Goal: Task Accomplishment & Management: Complete application form

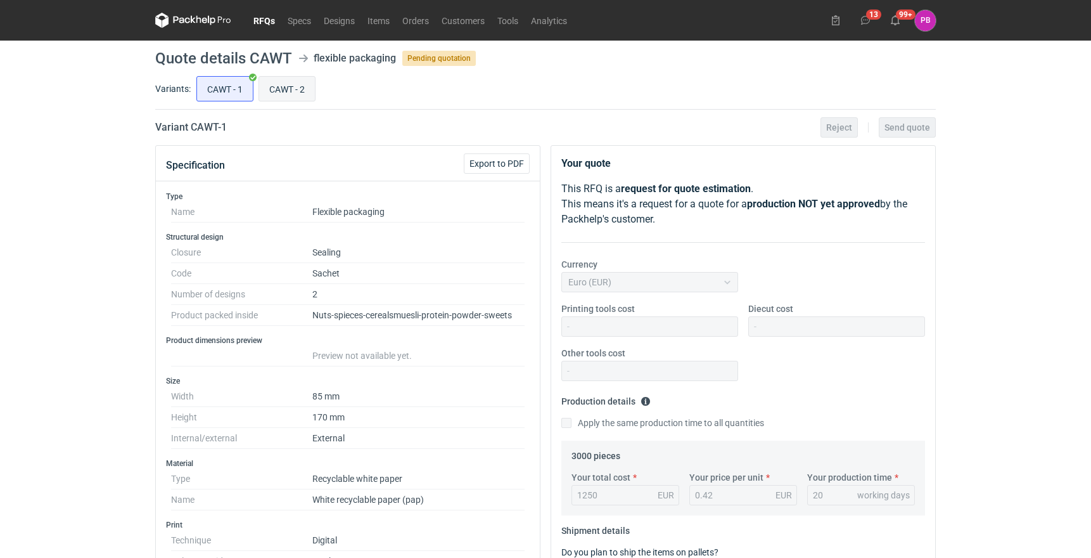
click at [286, 87] on input "CAWT - 2" at bounding box center [287, 89] width 56 height 24
radio input "true"
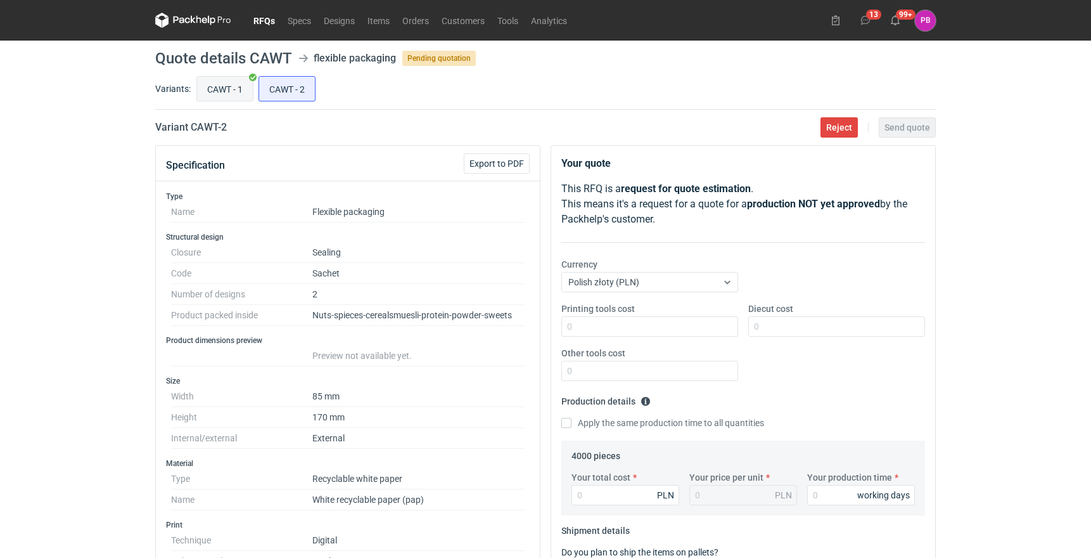
click at [221, 90] on input "CAWT - 1" at bounding box center [225, 89] width 56 height 24
radio input "true"
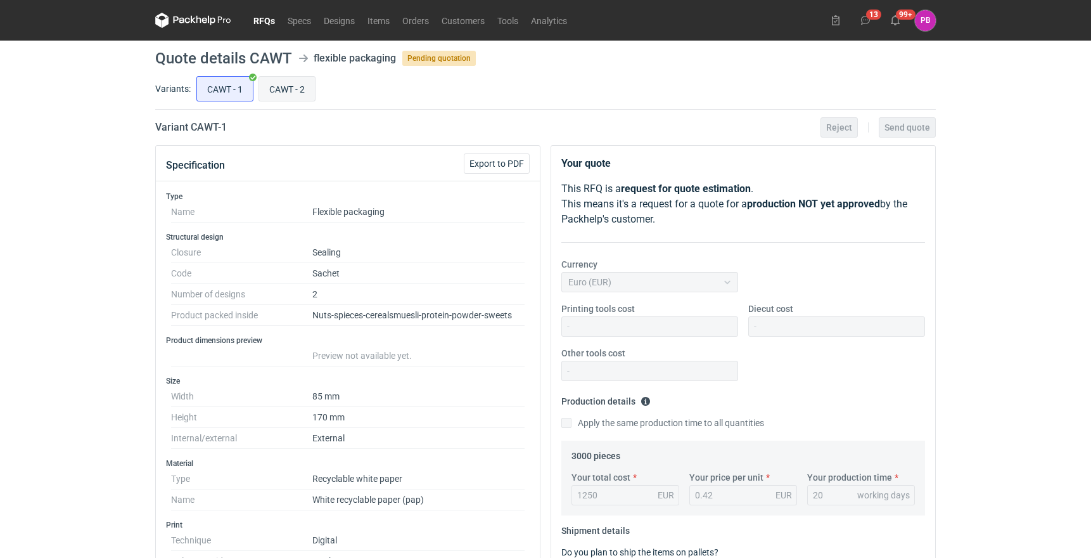
click at [276, 89] on input "CAWT - 2" at bounding box center [287, 89] width 56 height 24
radio input "true"
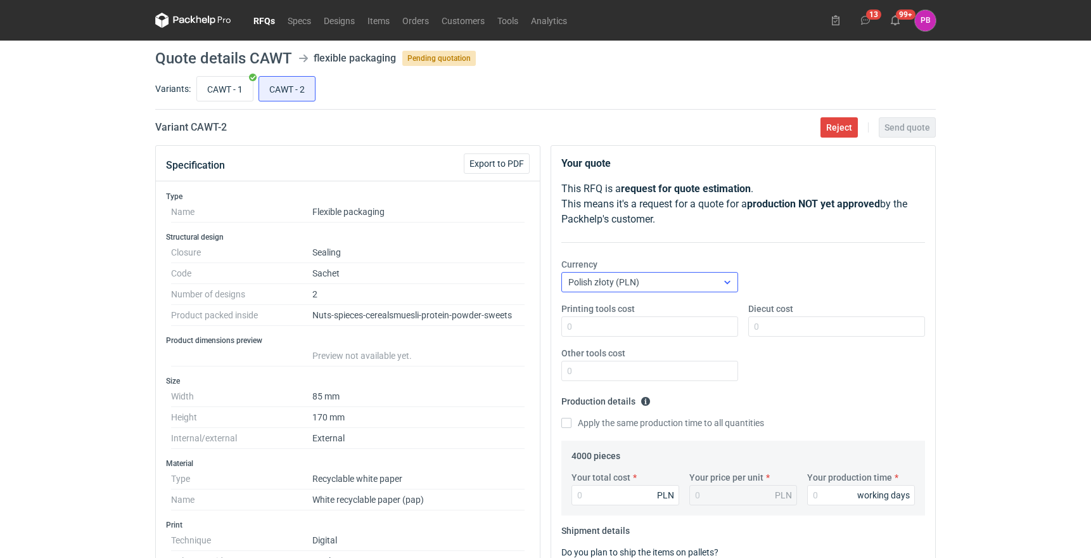
click at [653, 285] on div "Polish złoty (PLN)" at bounding box center [639, 282] width 155 height 18
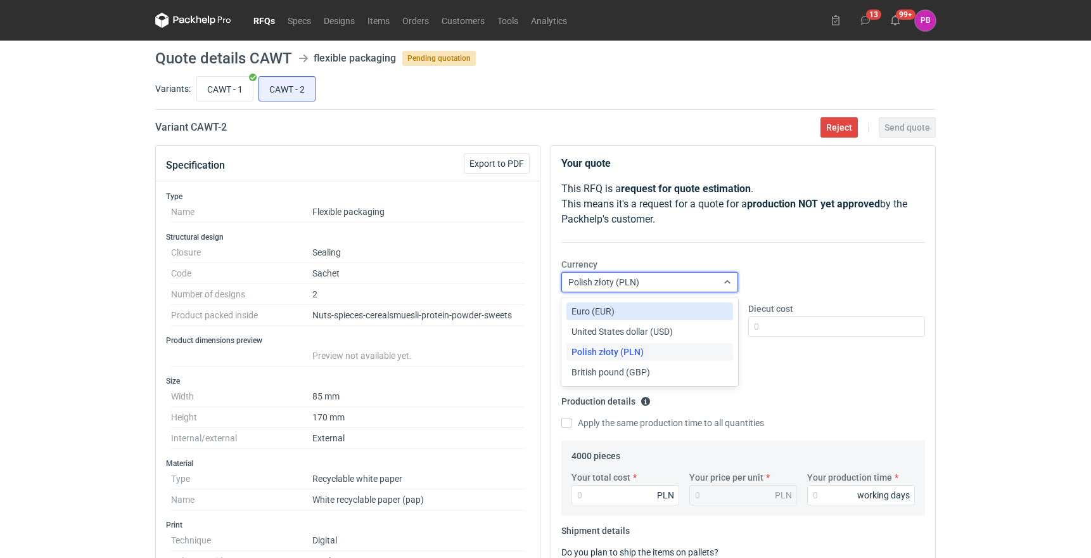
click at [636, 307] on div "Euro (EUR)" at bounding box center [650, 311] width 157 height 13
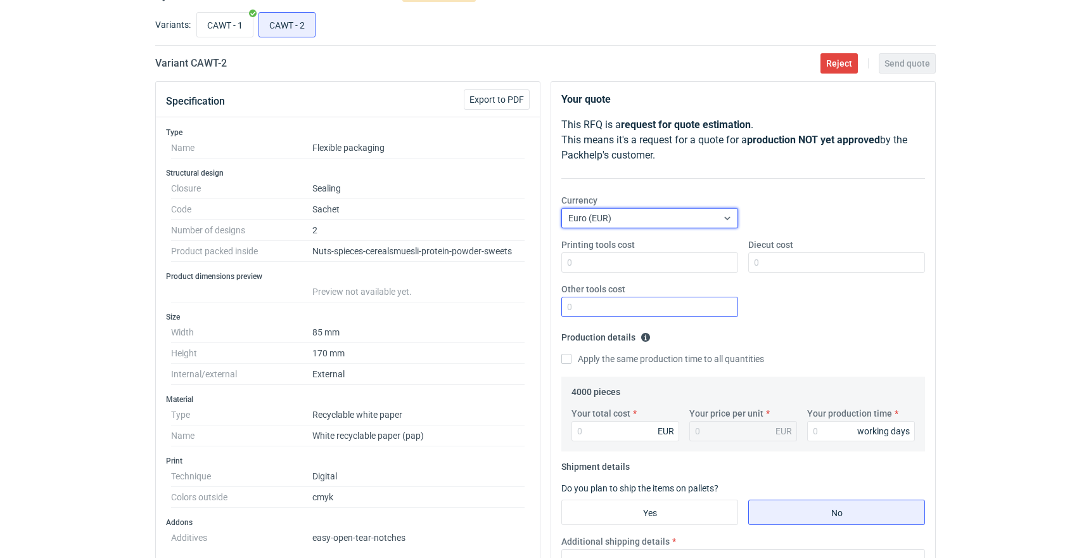
scroll to position [72, 0]
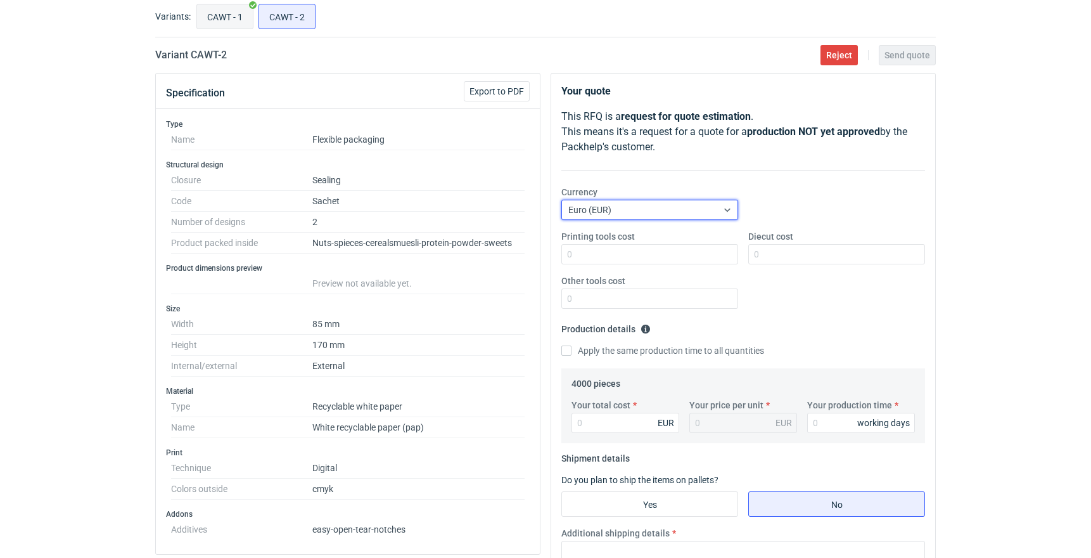
click at [227, 22] on input "CAWT - 1" at bounding box center [225, 16] width 56 height 24
radio input "true"
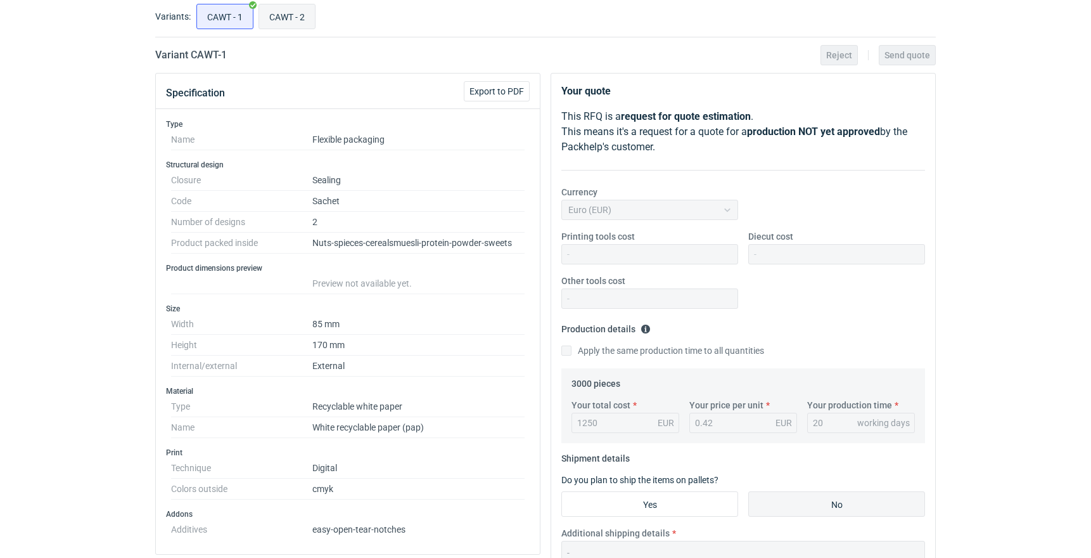
scroll to position [30, 0]
click at [290, 23] on input "CAWT - 2" at bounding box center [287, 16] width 56 height 24
radio input "true"
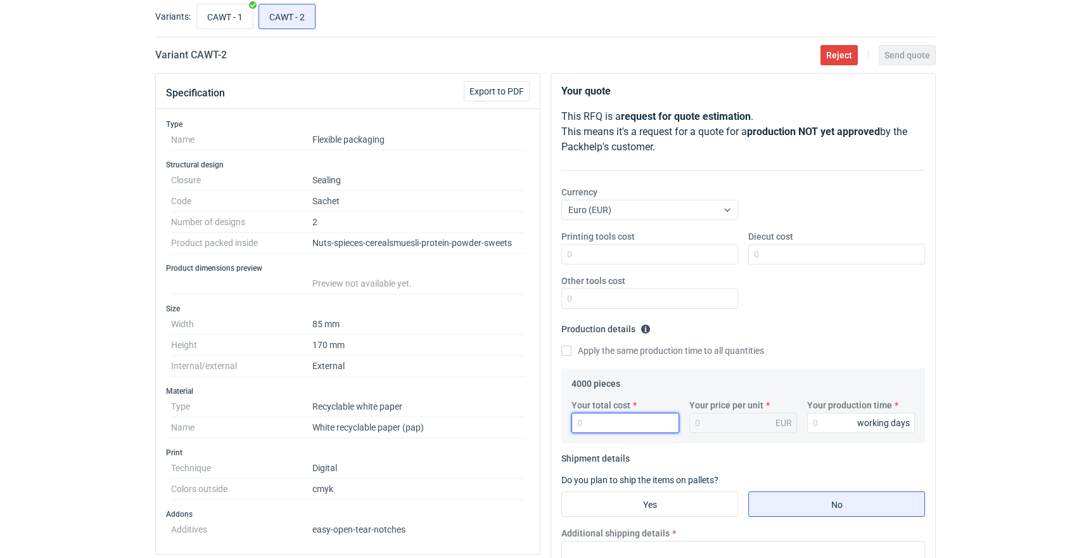
click at [636, 423] on input "Your total cost" at bounding box center [626, 422] width 108 height 20
type input "1350"
type input "0.34"
type input "1350"
type input "2"
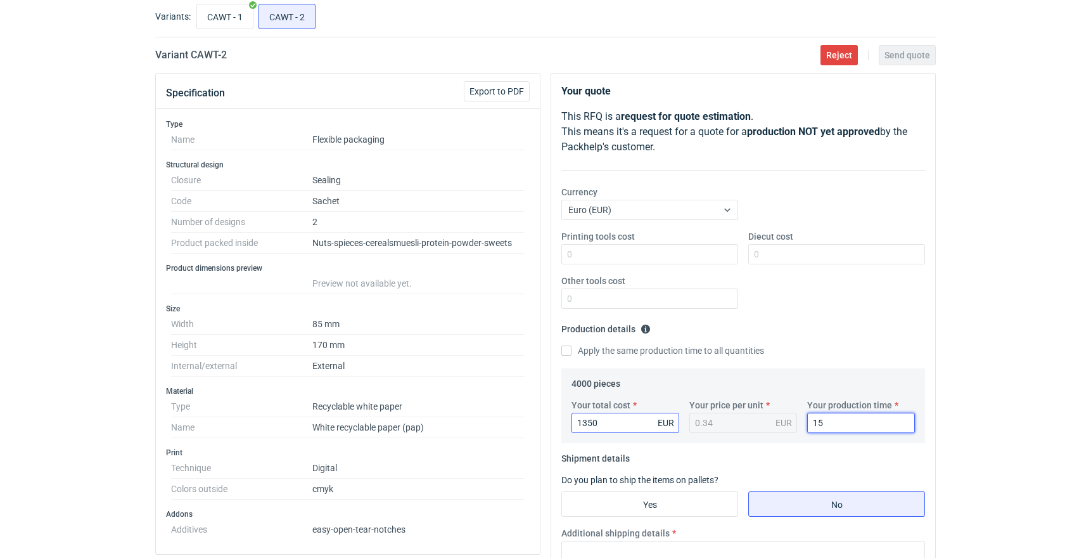
type input "1"
type input "20"
click at [226, 25] on input "CAWT - 1" at bounding box center [225, 16] width 56 height 24
radio input "true"
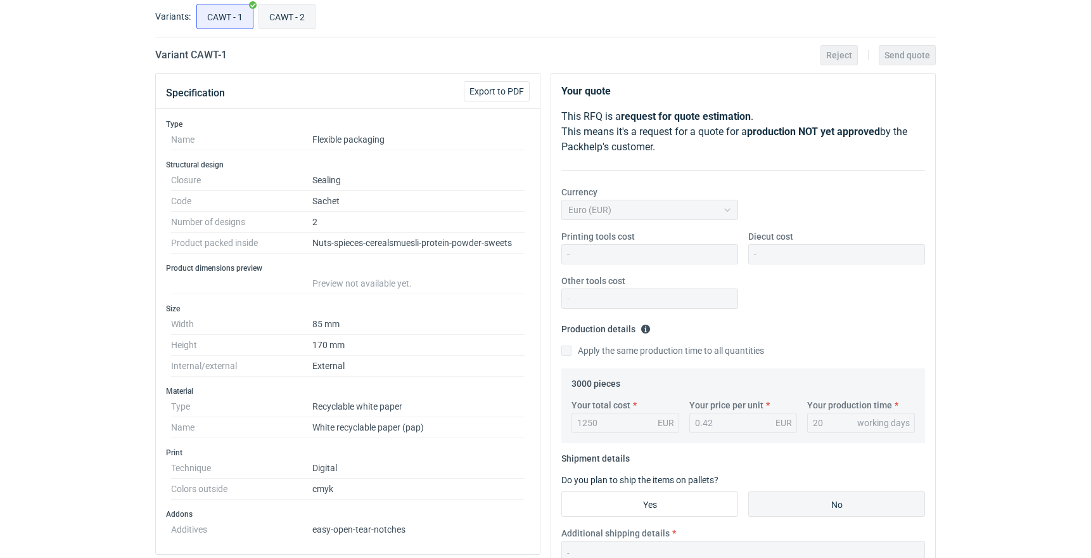
scroll to position [30, 0]
click at [278, 20] on input "CAWT - 2" at bounding box center [287, 16] width 56 height 24
radio input "true"
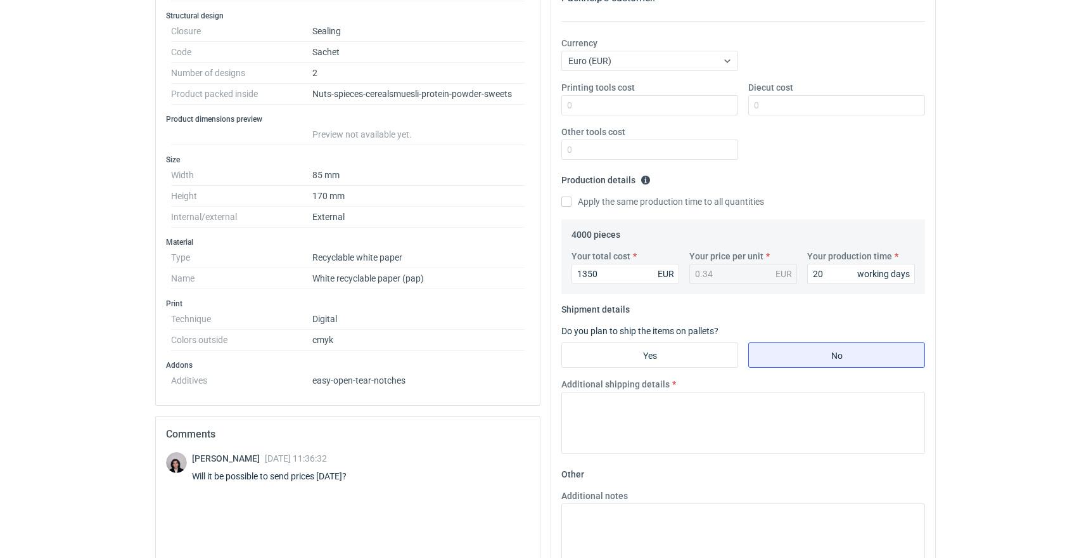
scroll to position [238, 0]
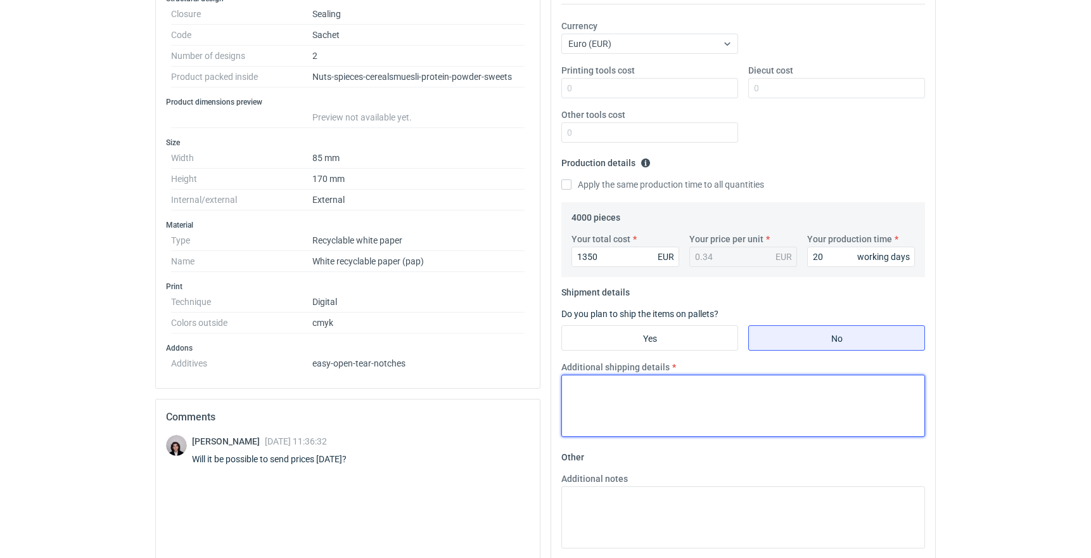
click at [589, 402] on textarea "Additional shipping details" at bounding box center [743, 405] width 364 height 62
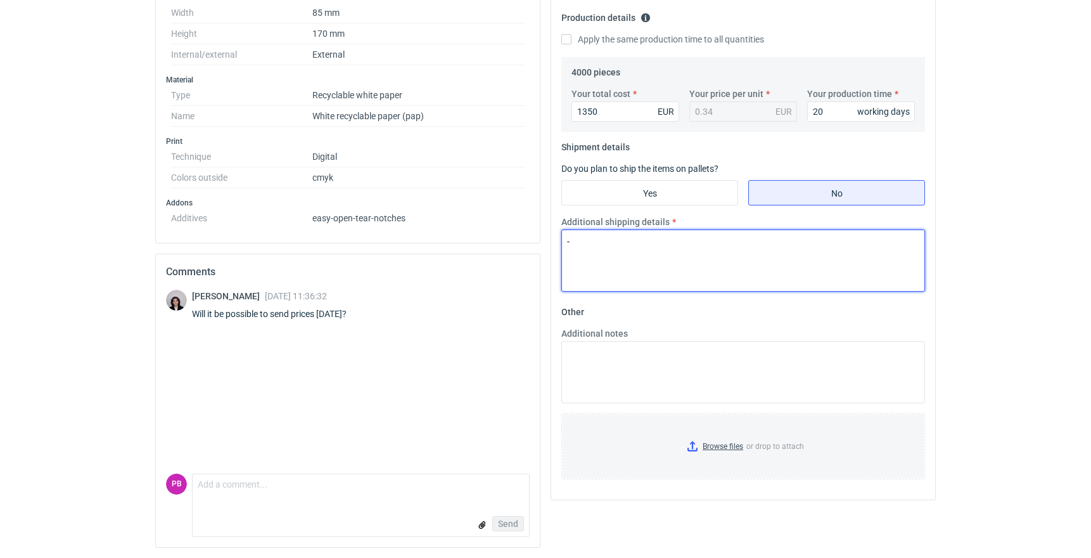
scroll to position [0, 0]
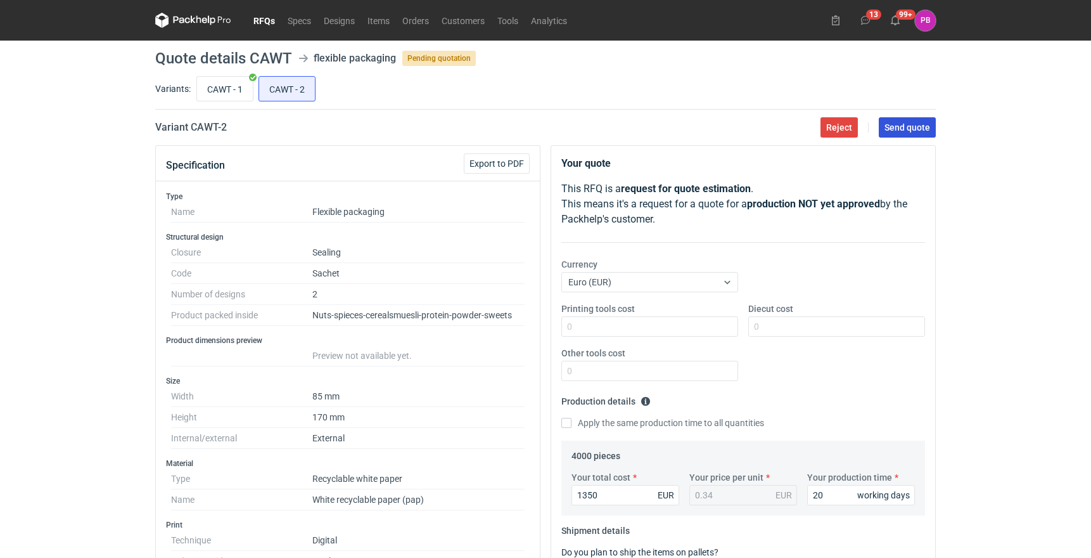
type textarea "-"
click at [909, 131] on span "Send quote" at bounding box center [908, 127] width 46 height 9
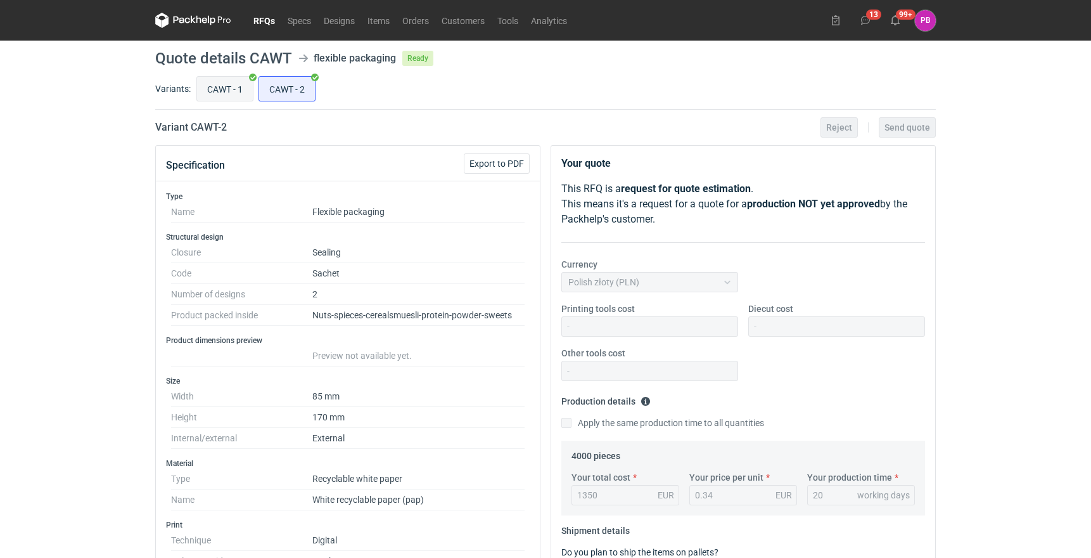
click at [215, 93] on input "CAWT - 1" at bounding box center [225, 89] width 56 height 24
radio input "true"
click at [287, 91] on input "CAWT - 2" at bounding box center [287, 89] width 56 height 24
radio input "true"
